Goal: Find specific page/section: Find specific page/section

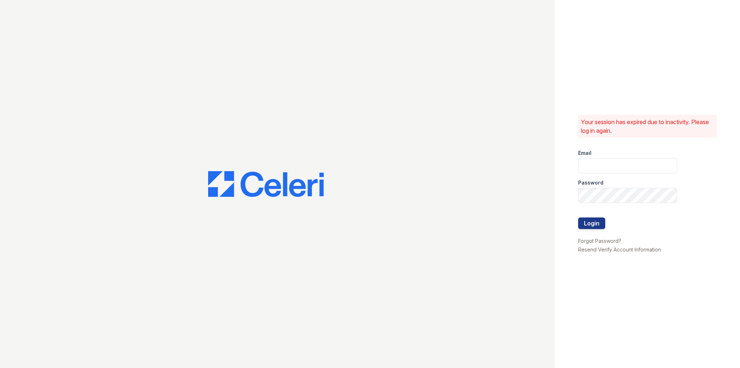
click at [621, 165] on input "email" at bounding box center [627, 165] width 99 height 15
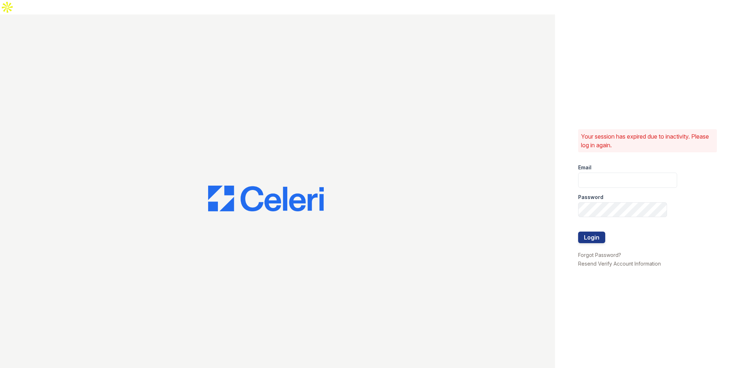
type input "jun@getceleri.com"
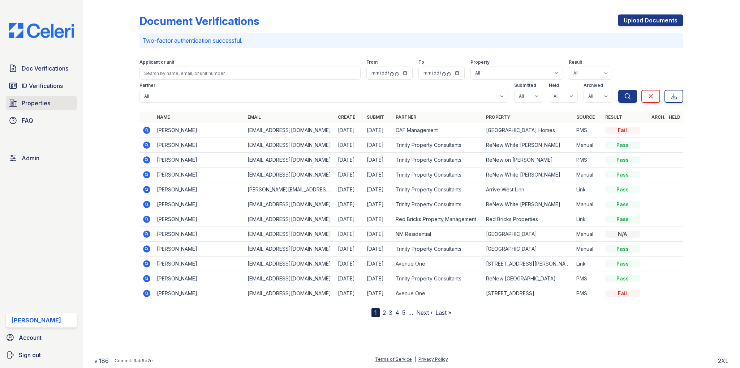
click at [38, 107] on span "Properties" at bounding box center [36, 103] width 29 height 9
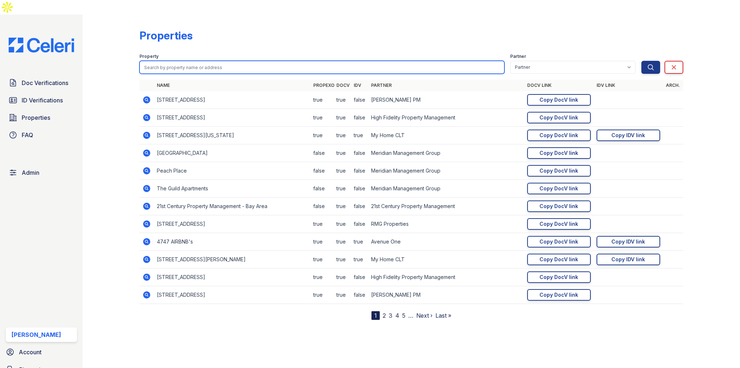
click at [165, 61] on input "search" at bounding box center [322, 67] width 365 height 13
paste input "Residence of North [PERSON_NAME]"
type input "Residence of North [PERSON_NAME]"
click at [642, 61] on button "Search" at bounding box center [651, 67] width 19 height 13
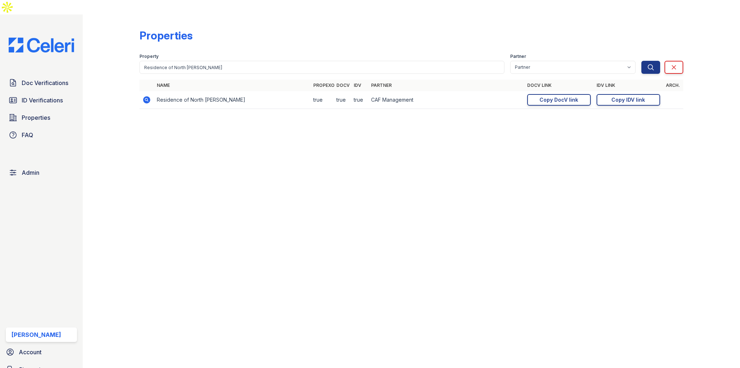
click at [149, 96] on icon at bounding box center [147, 99] width 7 height 7
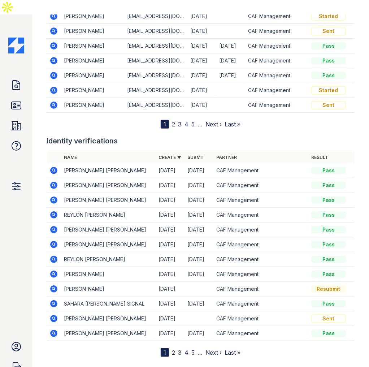
scroll to position [1319, 0]
